Goal: Book appointment/travel/reservation

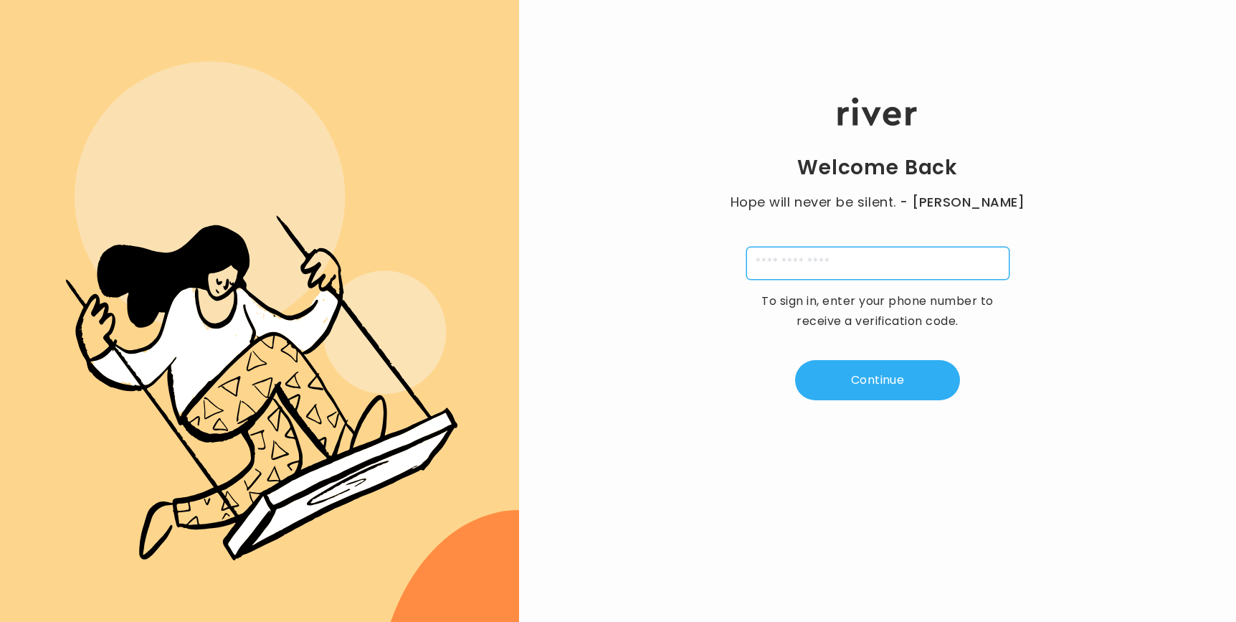
click at [816, 260] on input "tel" at bounding box center [877, 263] width 263 height 33
type input "**********"
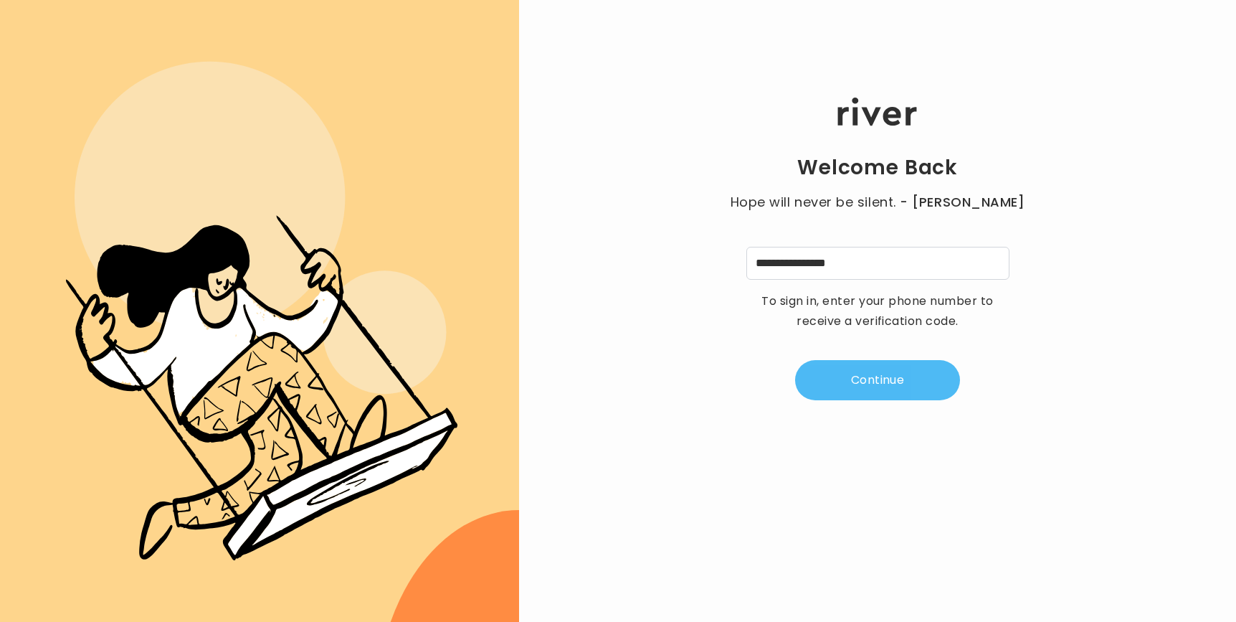
click at [891, 390] on button "Continue" at bounding box center [877, 380] width 165 height 40
type input "*"
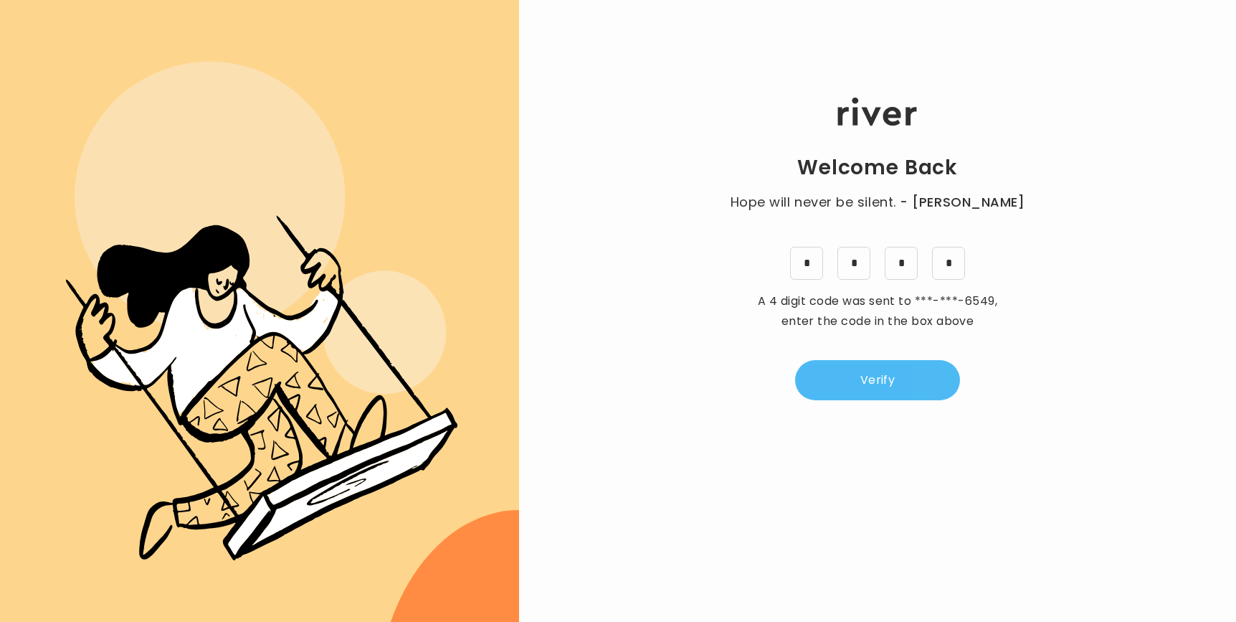
click at [875, 386] on button "Verify" at bounding box center [877, 380] width 165 height 40
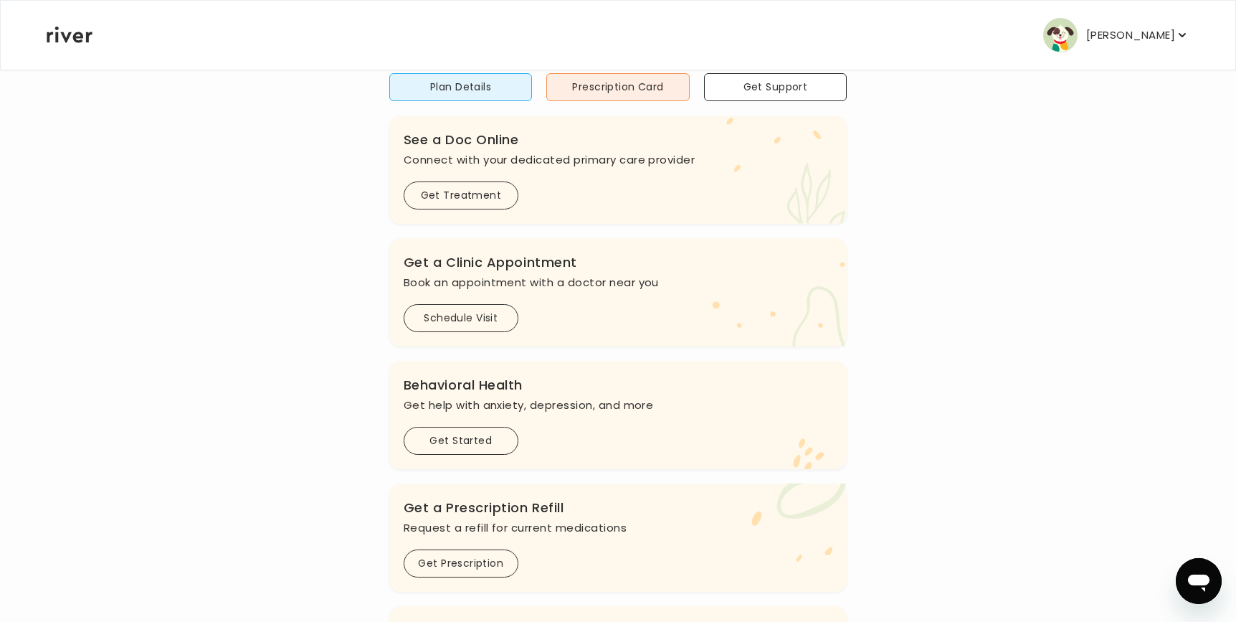
scroll to position [199, 0]
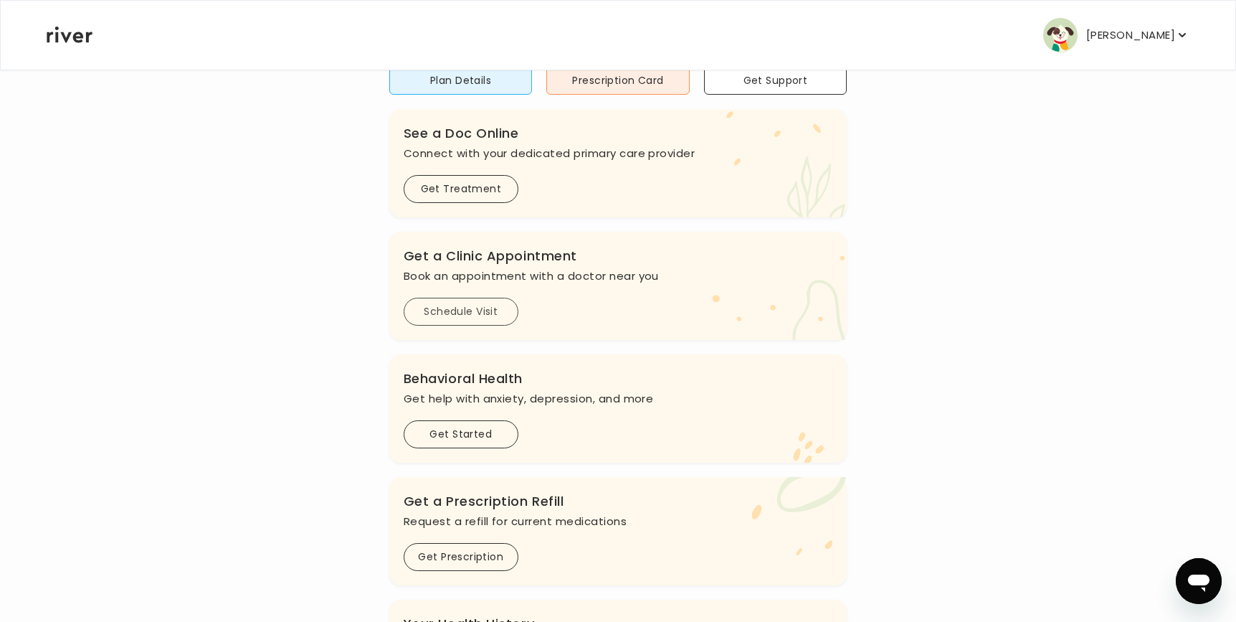
click at [473, 312] on button "Schedule Visit" at bounding box center [461, 312] width 115 height 28
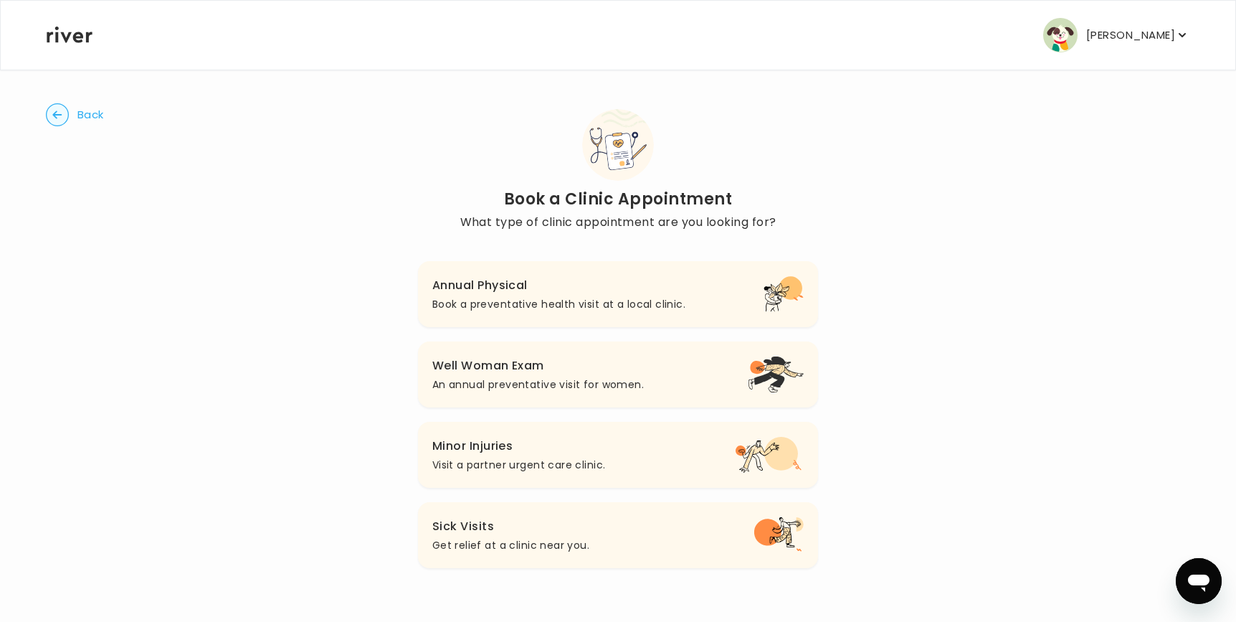
click at [578, 305] on p "Book a preventative health visit at a local clinic." at bounding box center [558, 303] width 253 height 17
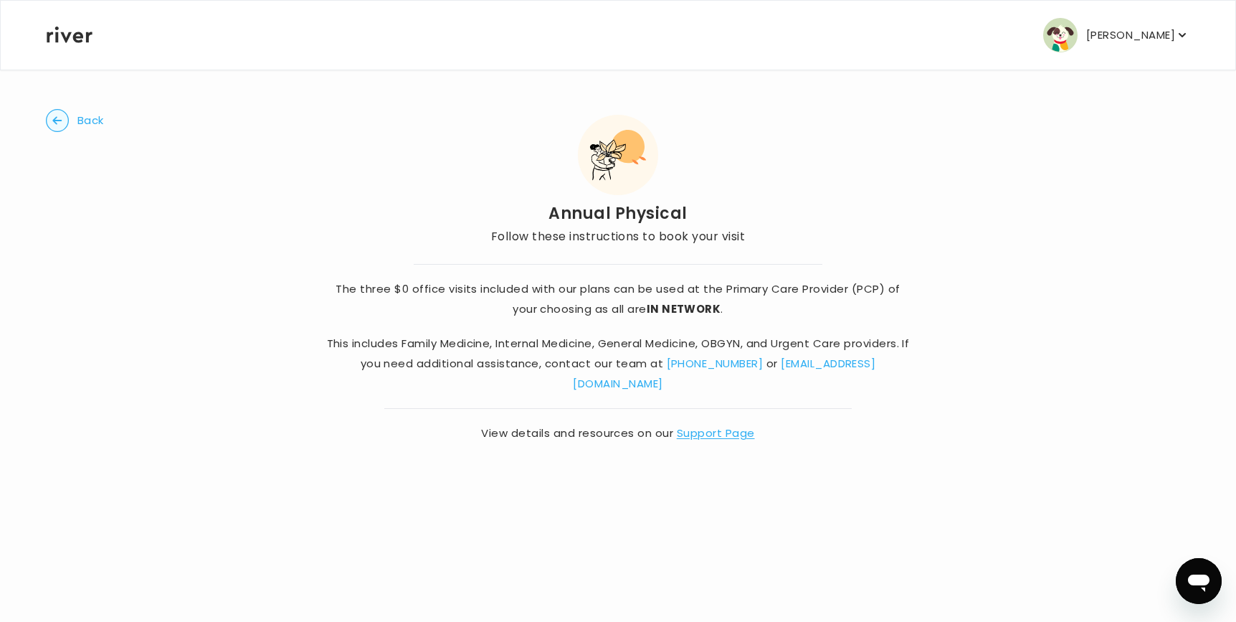
click at [697, 315] on strong "IN NETWORK" at bounding box center [684, 308] width 75 height 15
click at [1129, 37] on p "[PERSON_NAME]" at bounding box center [1130, 35] width 89 height 20
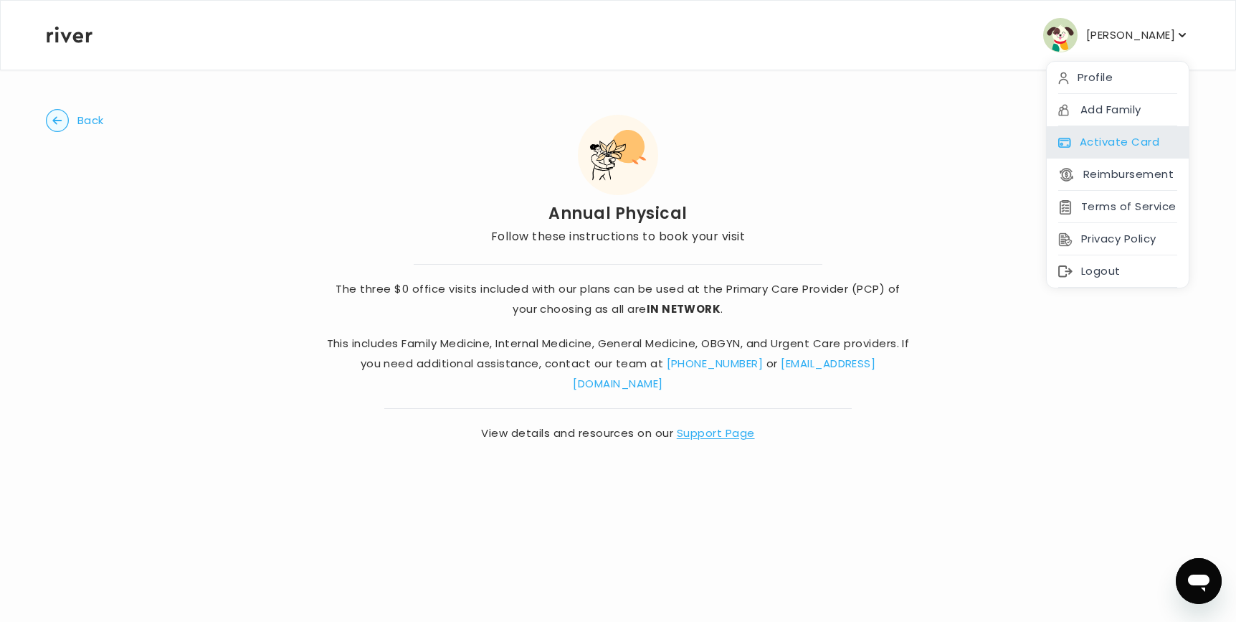
click at [1128, 148] on div "Activate Card" at bounding box center [1118, 142] width 142 height 32
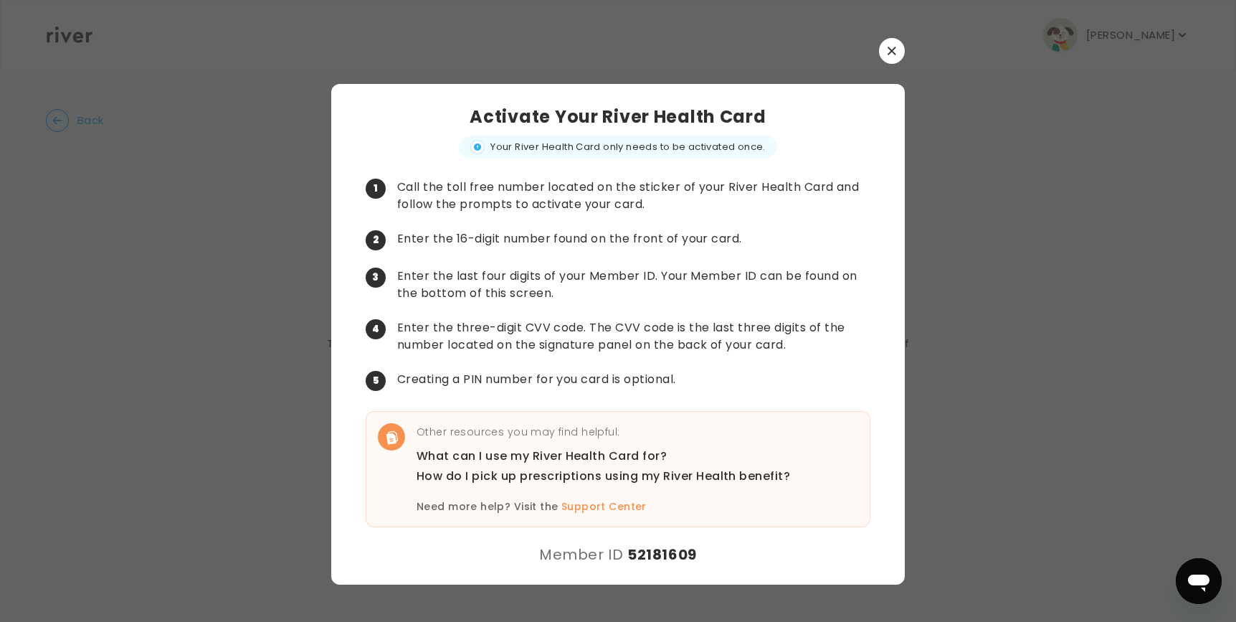
click at [944, 188] on div at bounding box center [618, 311] width 1236 height 622
click at [887, 44] on button "button" at bounding box center [892, 51] width 26 height 26
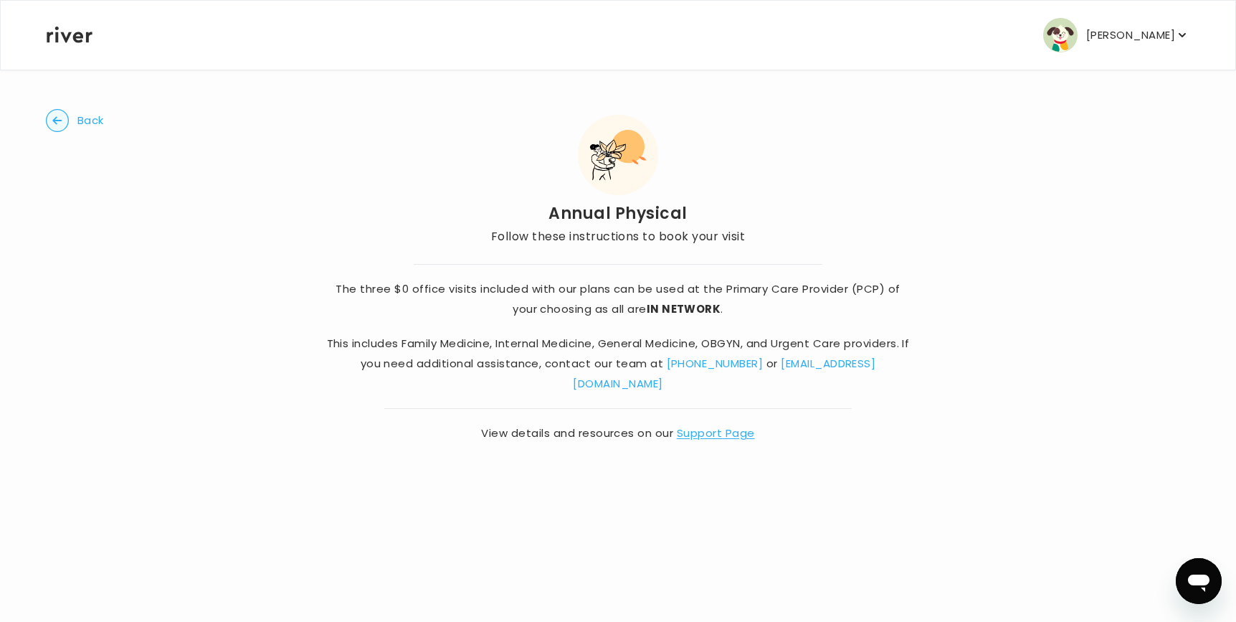
click at [1154, 36] on p "[PERSON_NAME]" at bounding box center [1130, 35] width 89 height 20
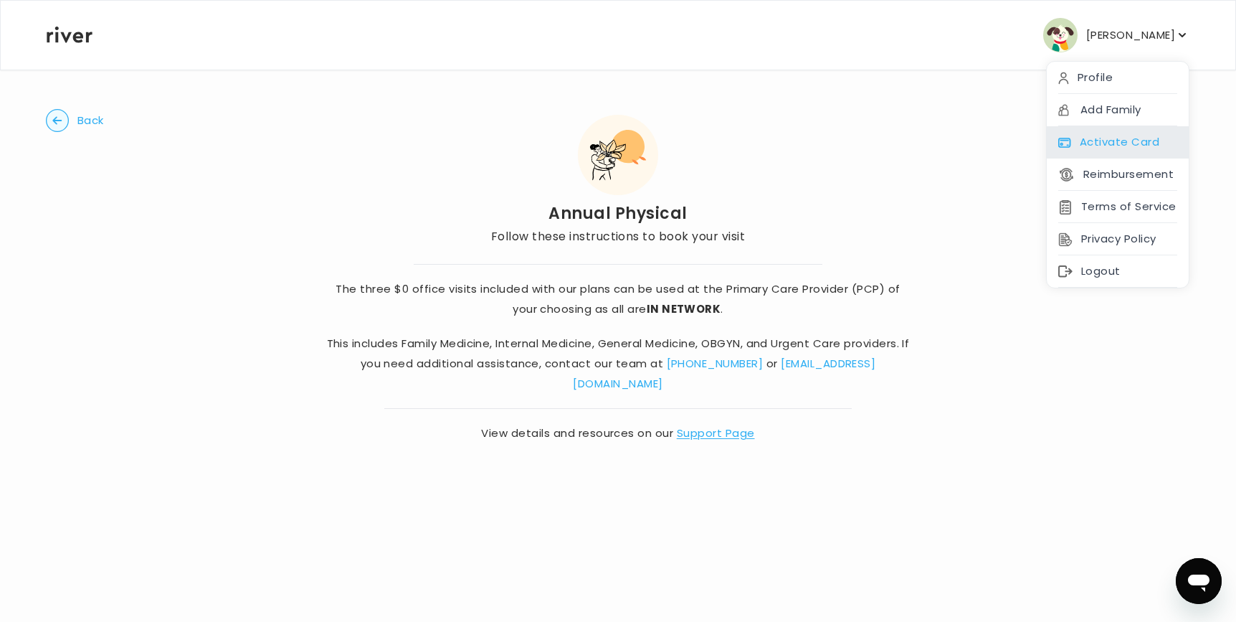
click at [1121, 133] on div "Activate Card" at bounding box center [1118, 142] width 142 height 32
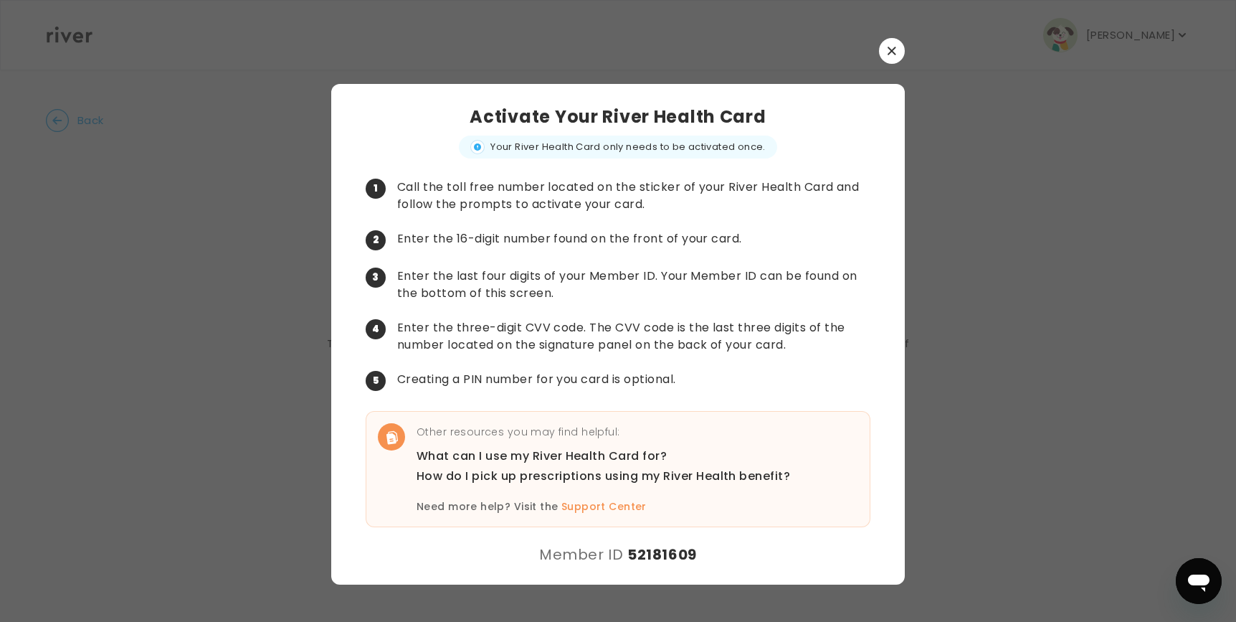
click at [897, 47] on button "button" at bounding box center [892, 51] width 26 height 26
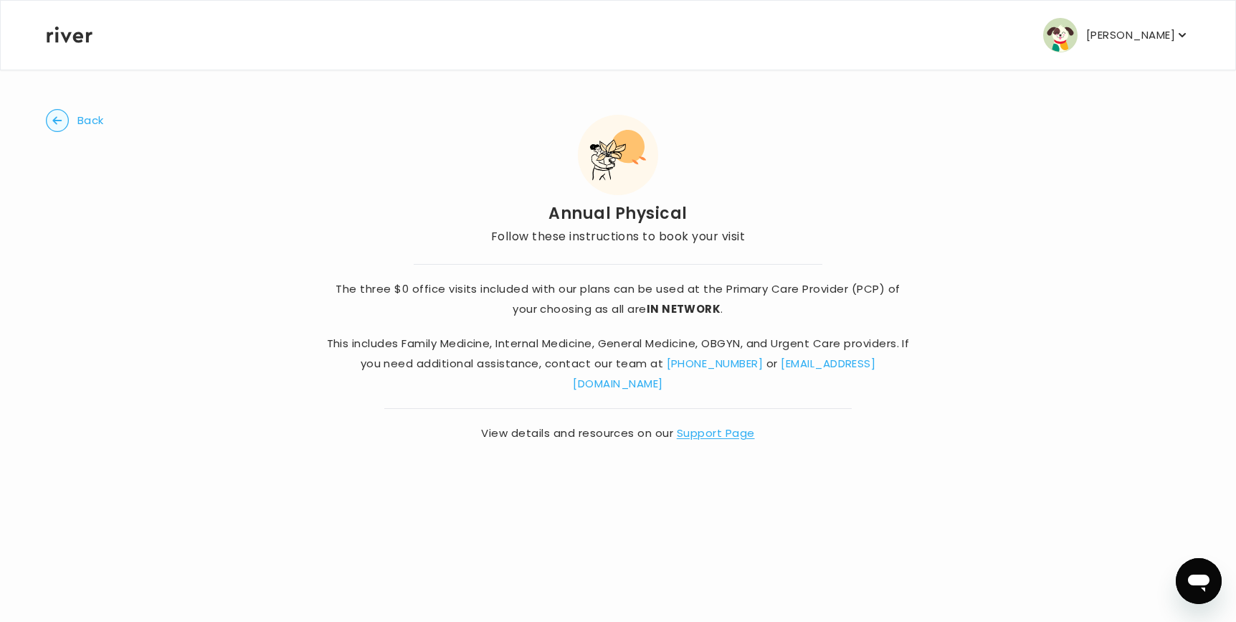
click at [1158, 46] on button "[PERSON_NAME]" at bounding box center [1116, 35] width 146 height 34
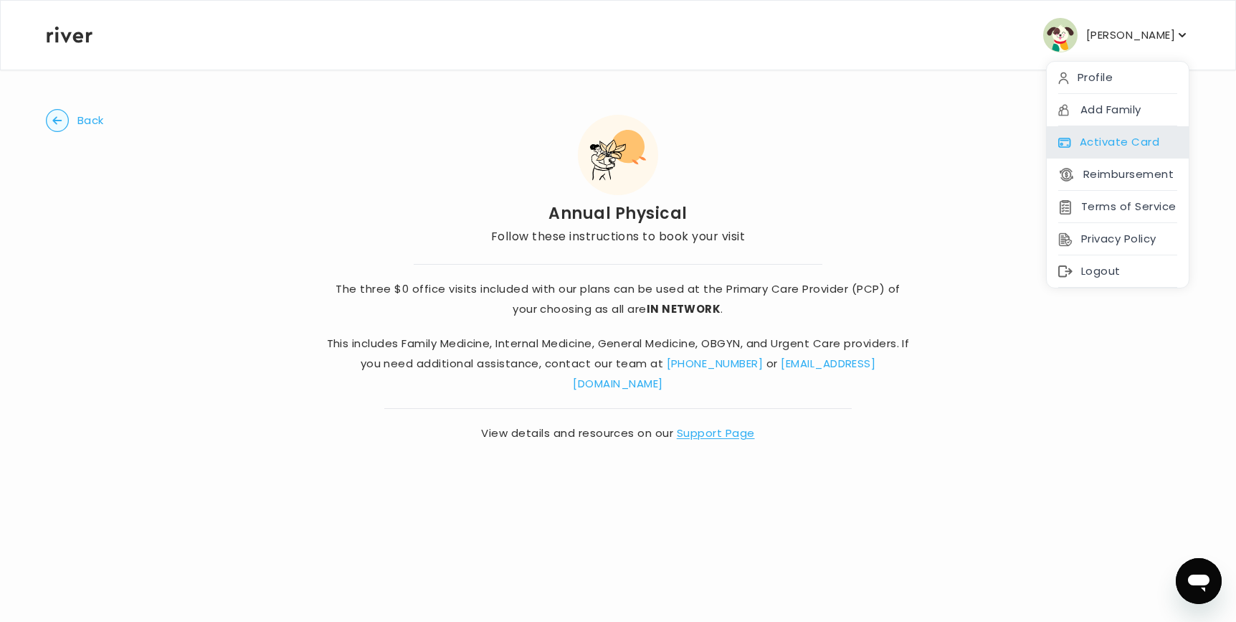
click at [1101, 134] on div "Activate Card" at bounding box center [1118, 142] width 142 height 32
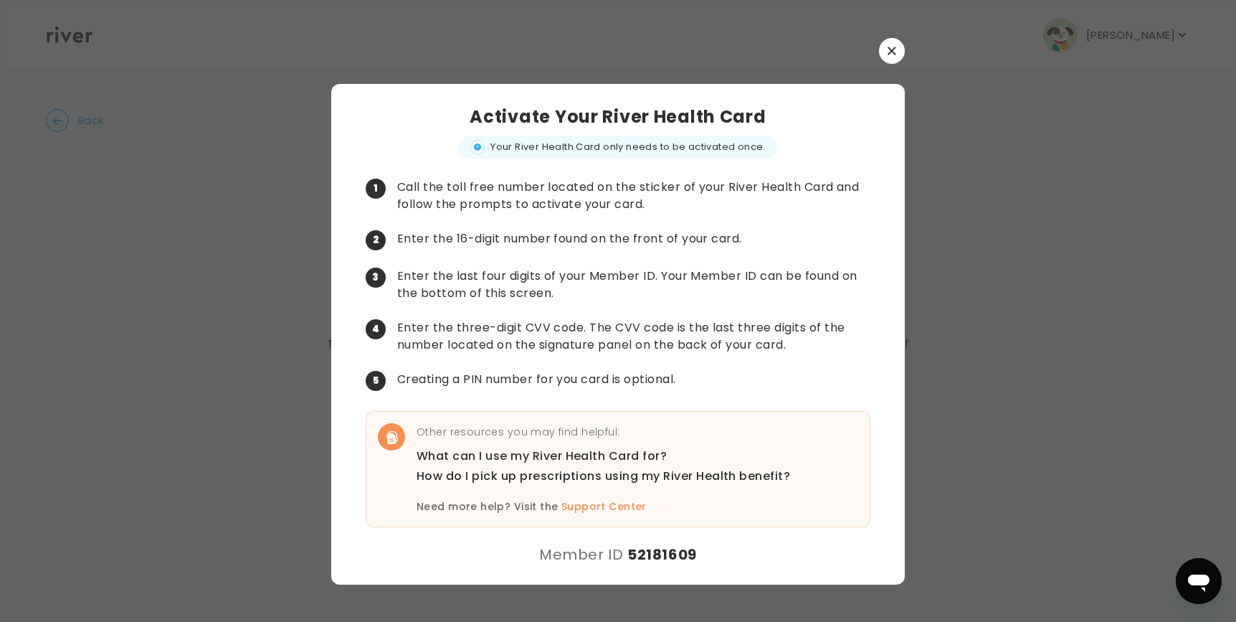
click at [898, 53] on button "button" at bounding box center [892, 51] width 26 height 26
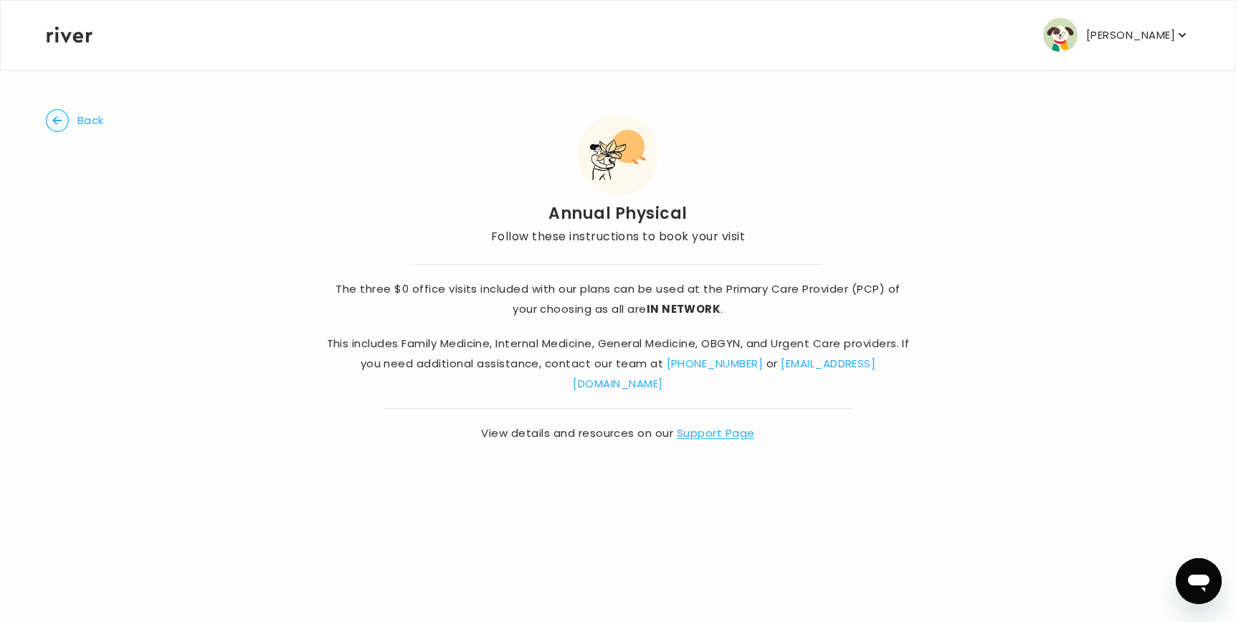
click at [1154, 47] on button "[PERSON_NAME]" at bounding box center [1116, 35] width 146 height 34
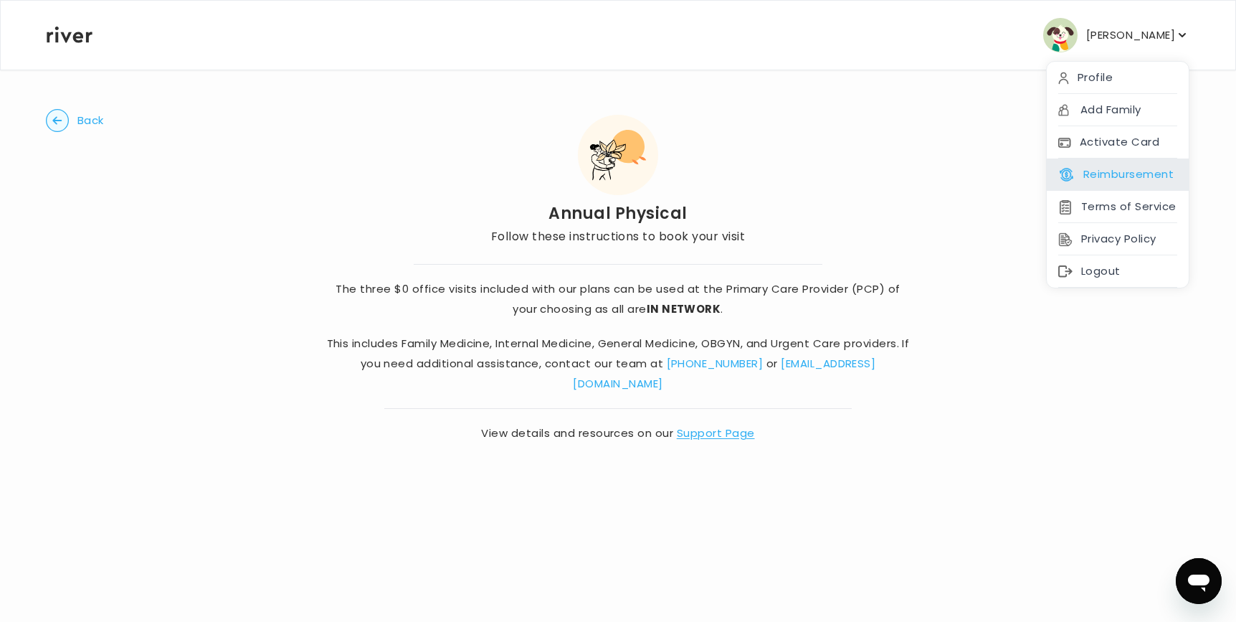
click at [1151, 166] on button "Reimbursement" at bounding box center [1115, 174] width 115 height 20
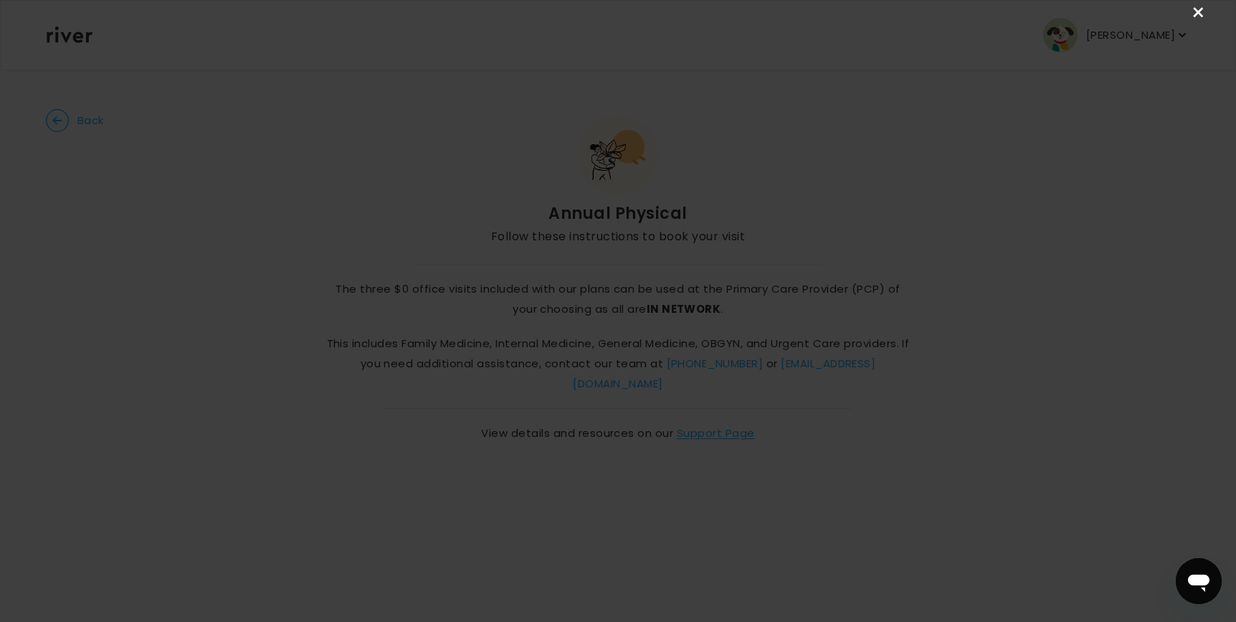
click at [1199, 11] on link "×" at bounding box center [1198, 12] width 17 height 17
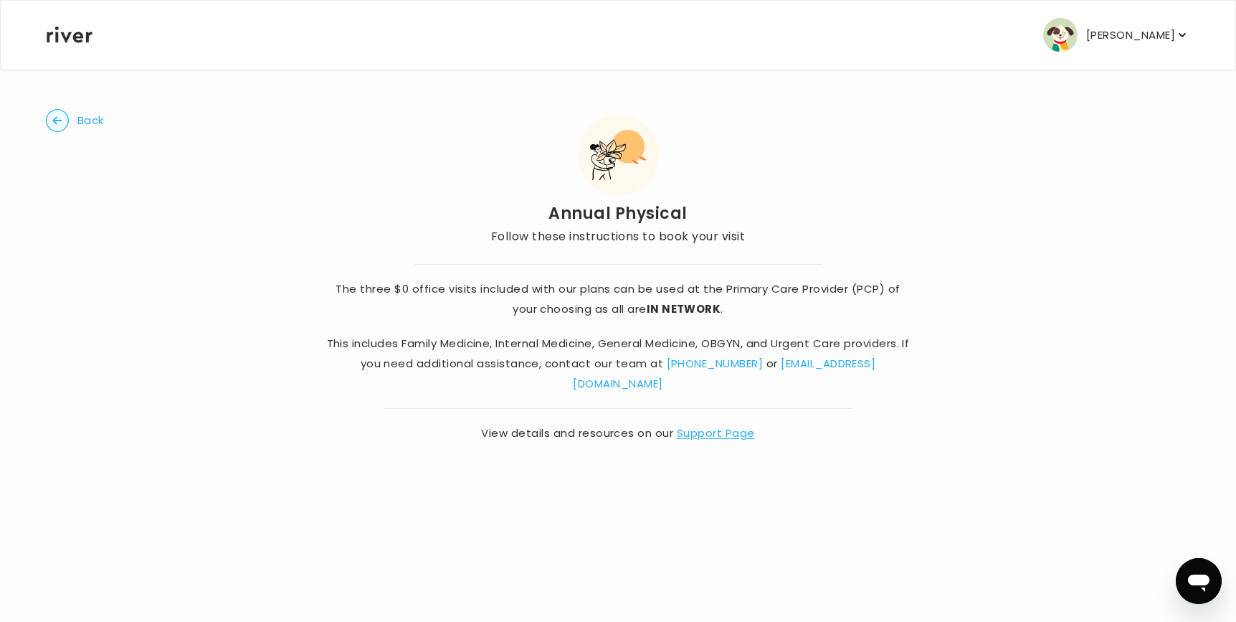
click at [1199, 129] on main "Back Annual Physical Follow these instructions to book your visit The three $0 …" at bounding box center [618, 241] width 1236 height 483
click at [1122, 27] on p "[PERSON_NAME]" at bounding box center [1130, 35] width 89 height 20
click at [930, 168] on div "Back Annual Physical Follow these instructions to book your visit The three $0 …" at bounding box center [618, 276] width 1144 height 414
